Goal: Browse casually: Explore the website without a specific task or goal

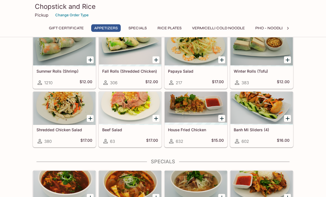
scroll to position [104, 0]
click at [259, 114] on div at bounding box center [261, 108] width 62 height 33
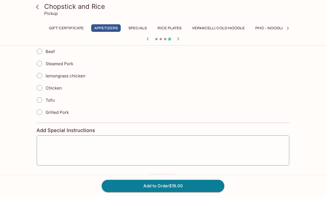
scroll to position [141, 0]
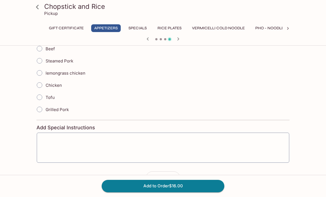
click at [38, 6] on icon at bounding box center [38, 7] width 10 height 10
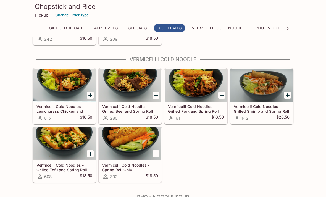
scroll to position [483, 0]
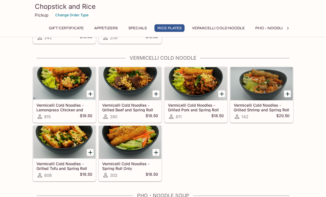
click at [272, 164] on div "Vermicelli Cold Noodles - Lemongrass Chicken and Spring Roll 815 $18.50 Vermice…" at bounding box center [161, 123] width 263 height 117
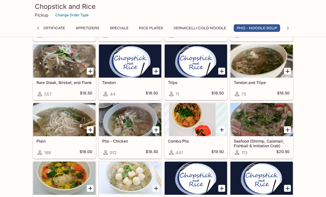
scroll to position [702, 0]
click at [190, 124] on div at bounding box center [196, 119] width 62 height 33
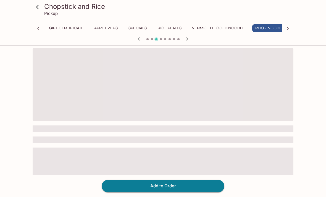
scroll to position [0, 19]
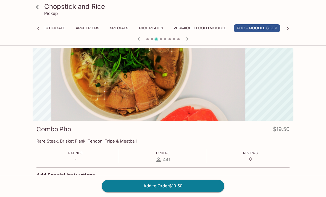
click at [40, 6] on icon at bounding box center [38, 7] width 10 height 10
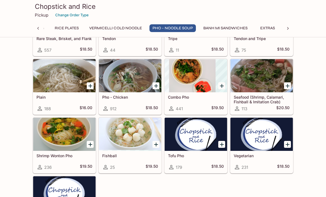
scroll to position [746, 0]
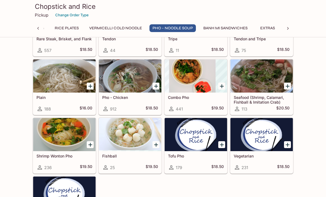
click at [63, 144] on div at bounding box center [64, 134] width 62 height 33
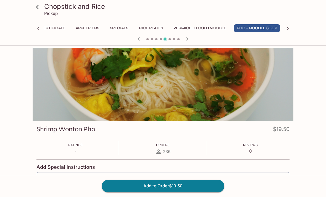
click at [196, 28] on button "Vermicelli Cold Noodle" at bounding box center [200, 28] width 59 height 8
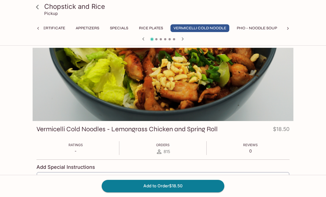
click at [39, 7] on icon at bounding box center [38, 7] width 10 height 10
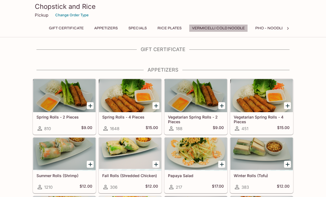
click at [227, 28] on button "Vermicelli Cold Noodle" at bounding box center [218, 28] width 59 height 8
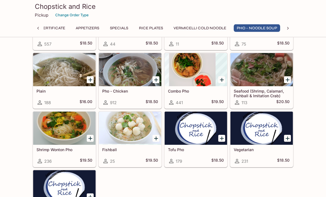
scroll to position [752, 0]
click at [67, 124] on div at bounding box center [64, 128] width 62 height 33
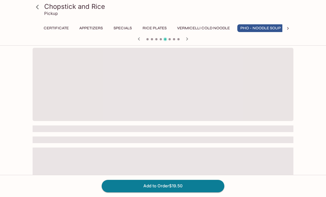
scroll to position [0, 19]
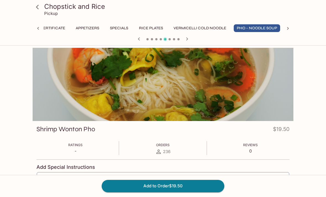
click at [39, 6] on icon at bounding box center [38, 7] width 10 height 10
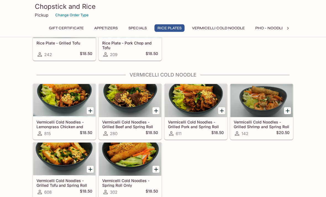
scroll to position [466, 0]
